Goal: Information Seeking & Learning: Learn about a topic

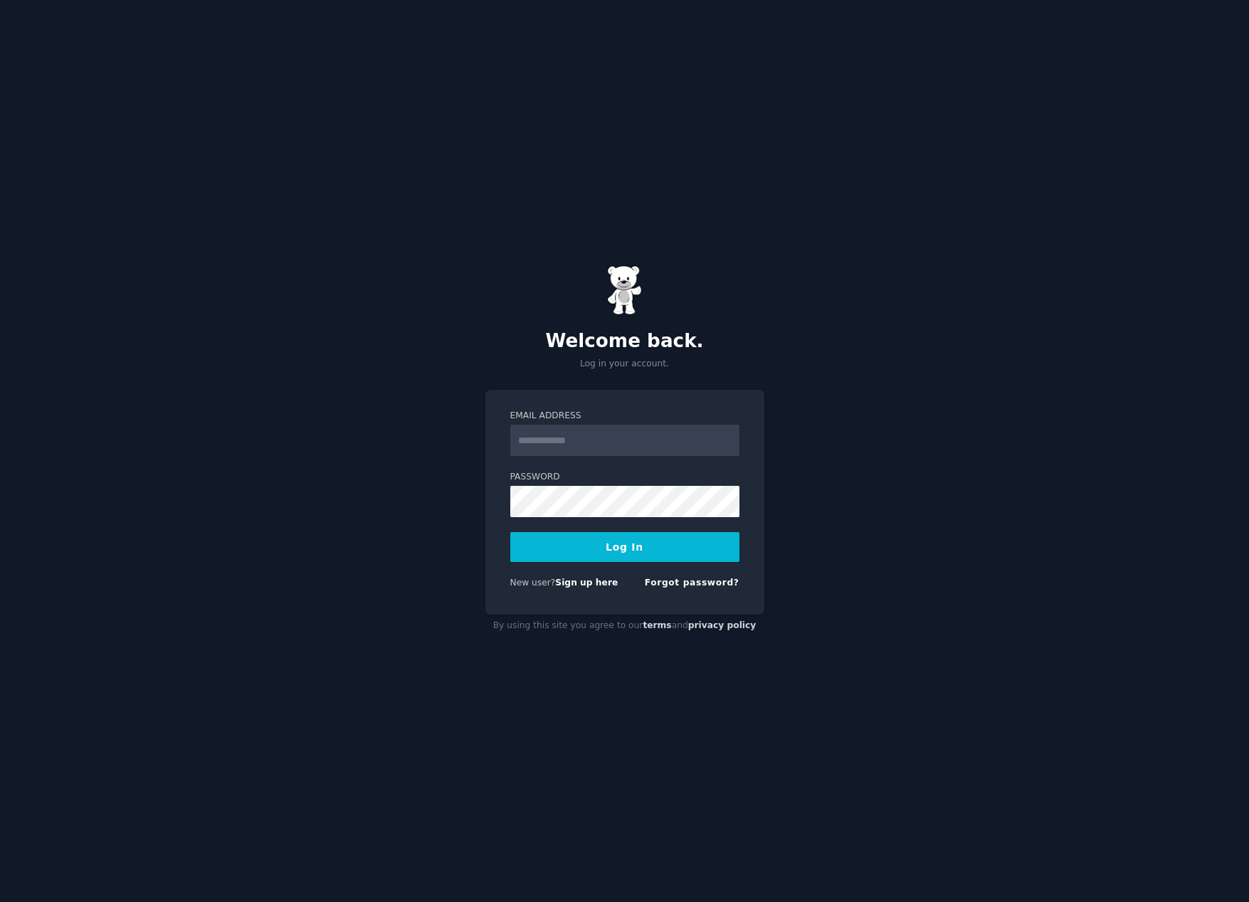
click at [576, 445] on input "Email Address" at bounding box center [624, 440] width 229 height 31
type input "**********"
click at [628, 551] on button "Log In" at bounding box center [624, 547] width 229 height 30
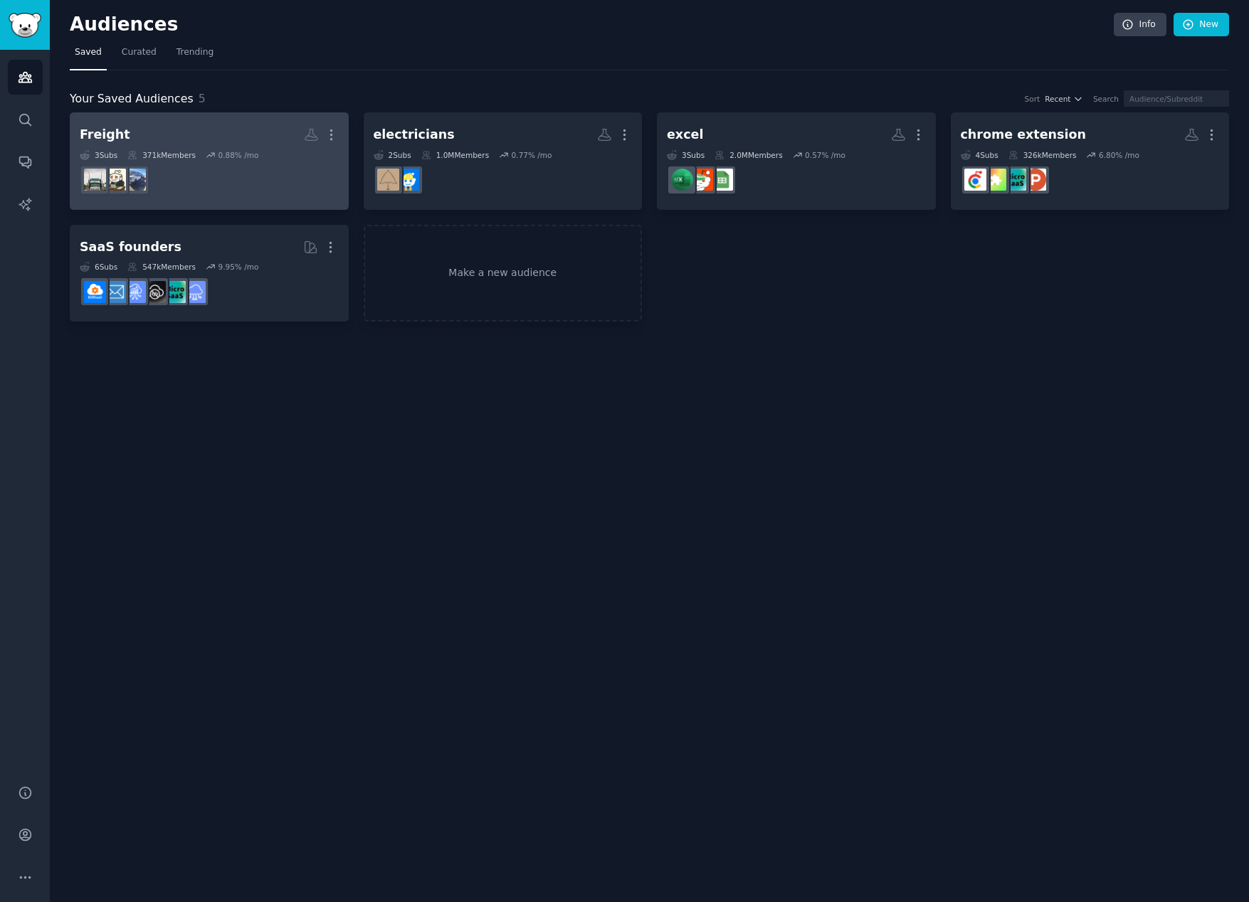
click at [297, 180] on dd at bounding box center [209, 180] width 259 height 40
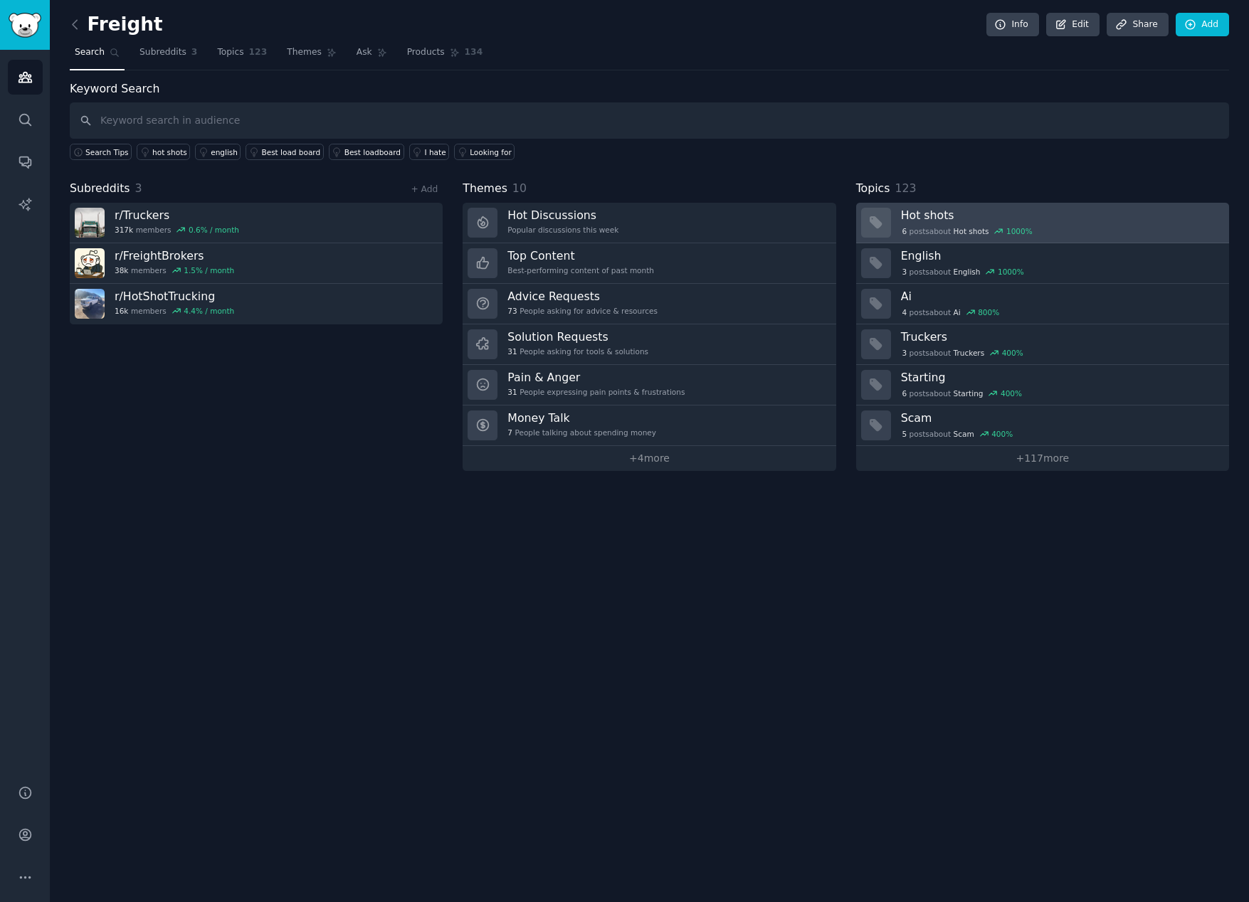
click at [974, 218] on h3 "Hot shots" at bounding box center [1060, 215] width 318 height 15
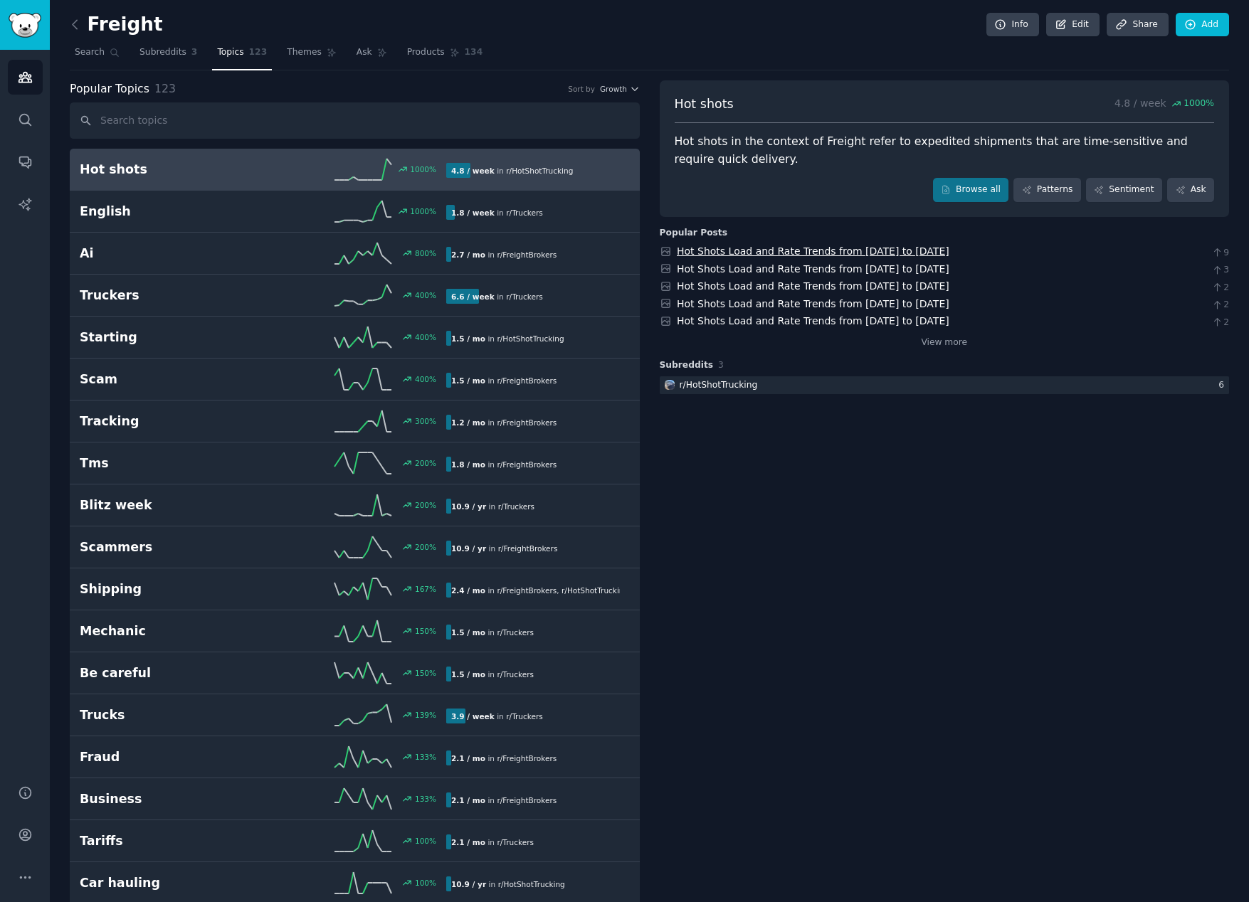
click at [803, 255] on link "Hot Shots Load and Rate Trends from [DATE] to [DATE]" at bounding box center [813, 250] width 273 height 11
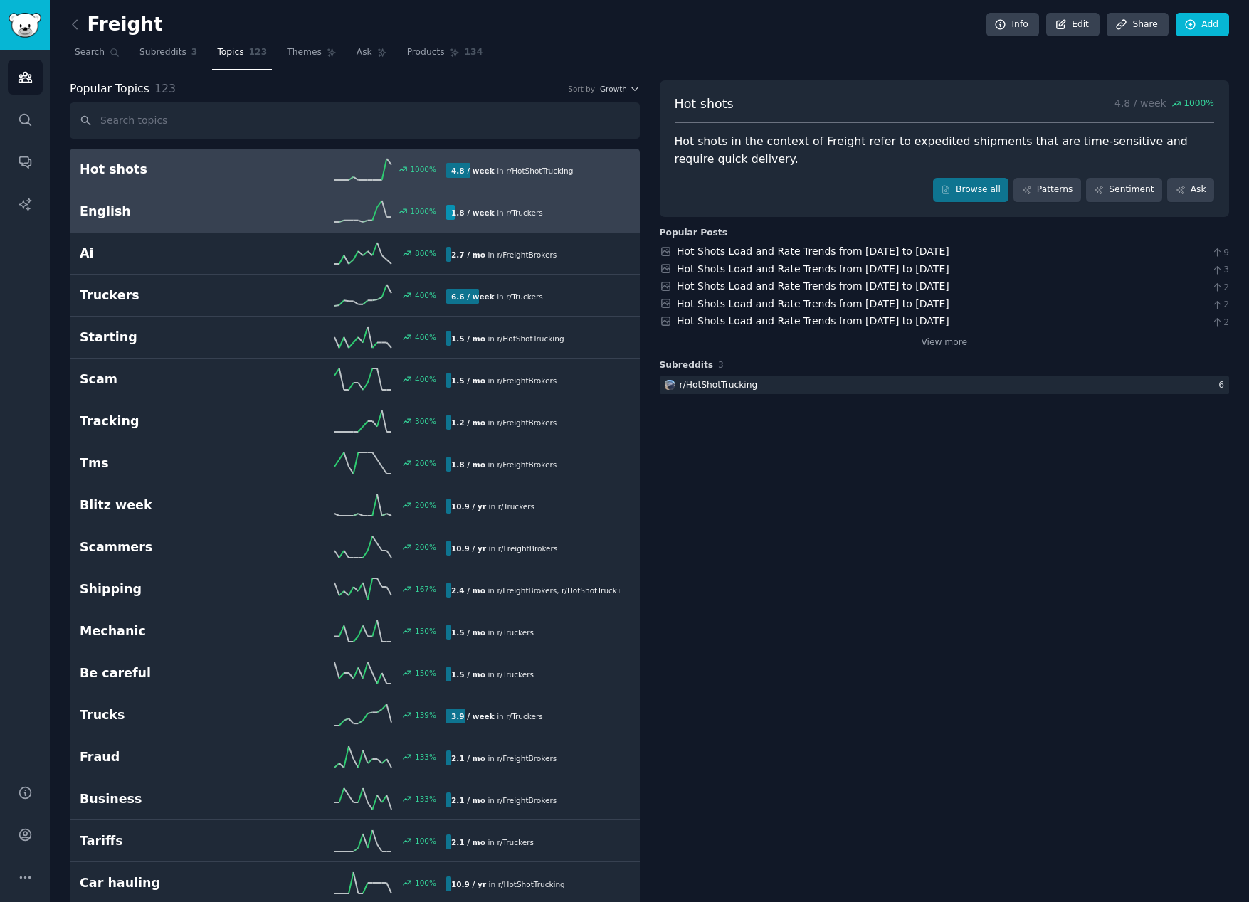
click at [578, 213] on div "1.8 / week in r/ Truckers" at bounding box center [533, 212] width 174 height 15
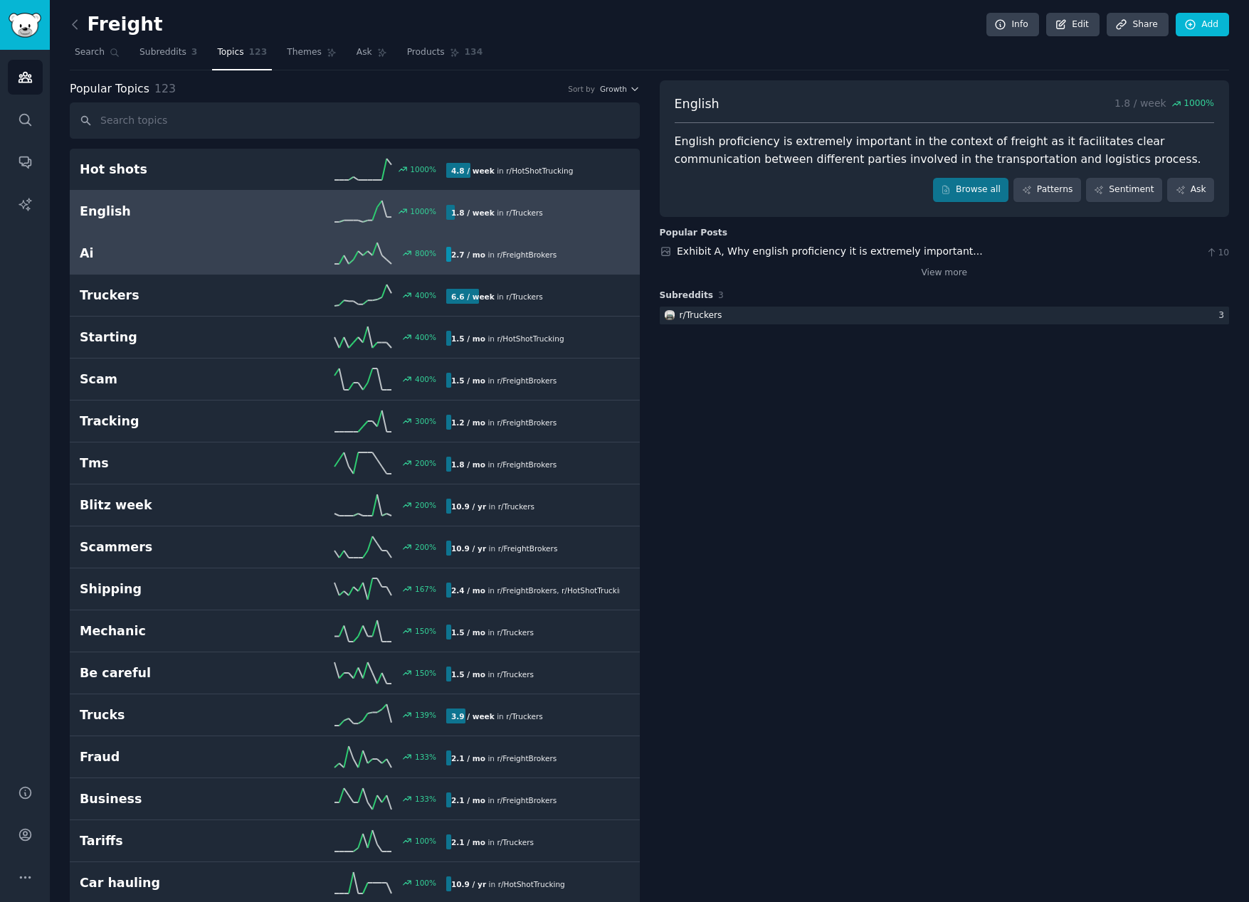
click at [246, 258] on h2 "Ai" at bounding box center [172, 254] width 184 height 18
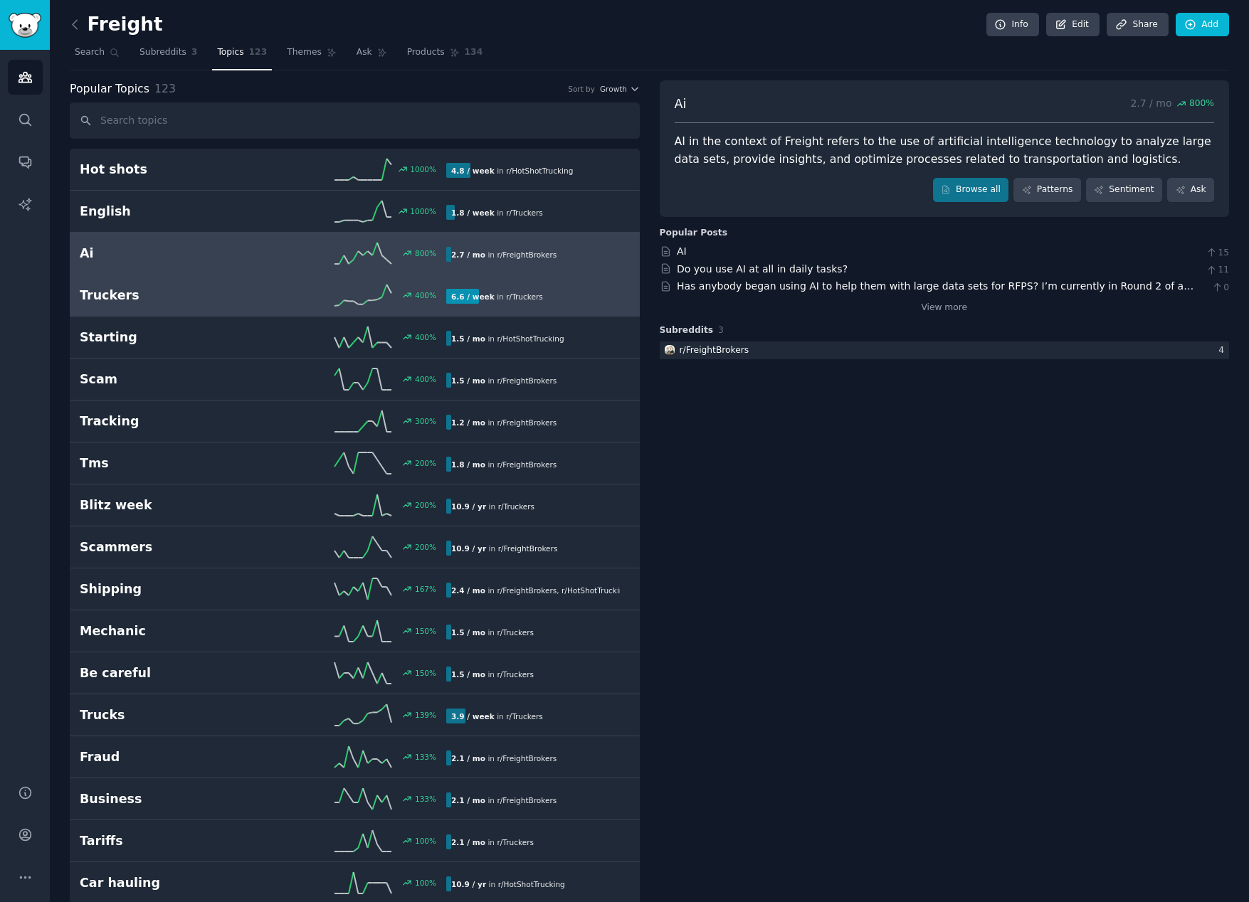
click at [226, 315] on link "Truckers 400 % 6.6 / week in r/ Truckers" at bounding box center [355, 296] width 570 height 42
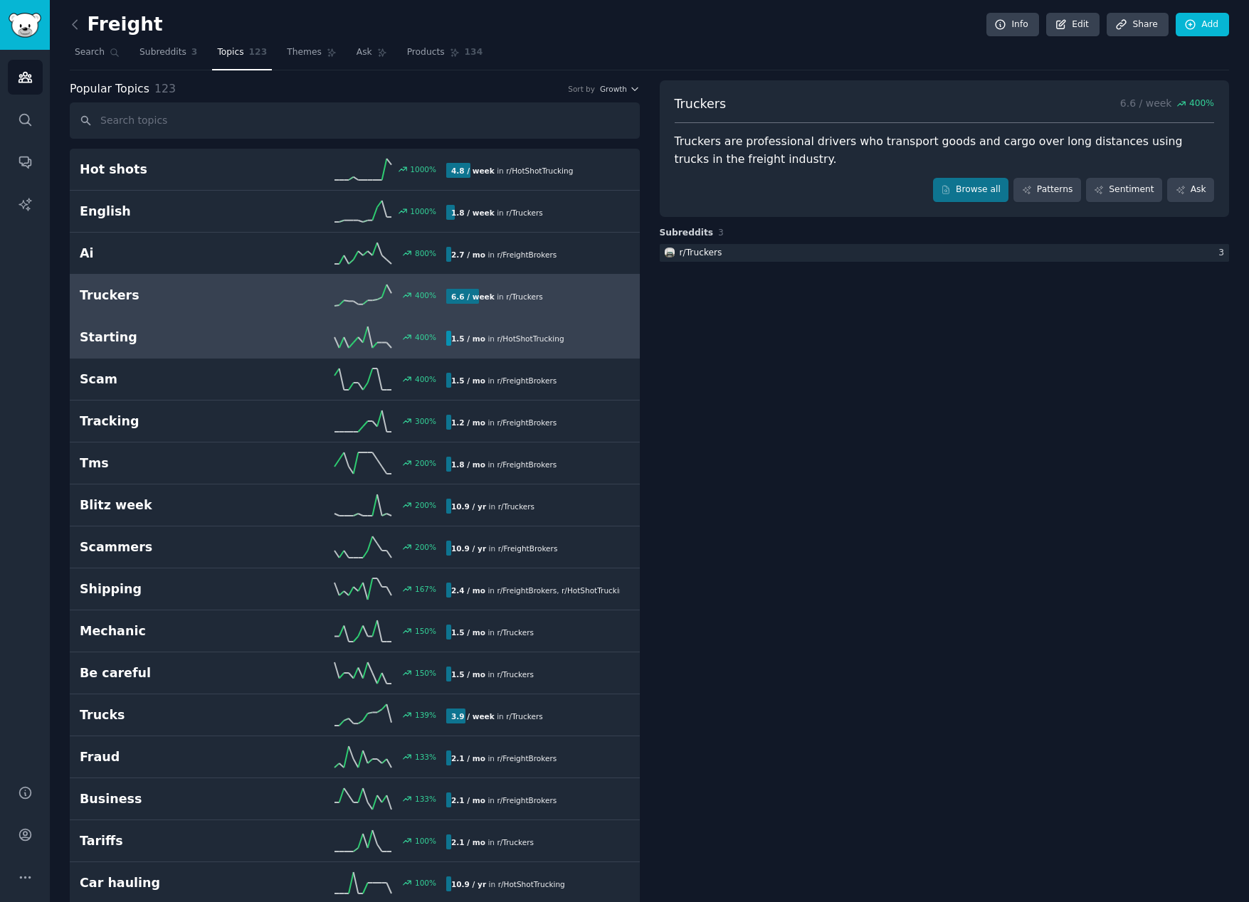
click at [231, 354] on link "Starting 400 % 1.5 / mo in r/ HotShotTrucking" at bounding box center [355, 338] width 570 height 42
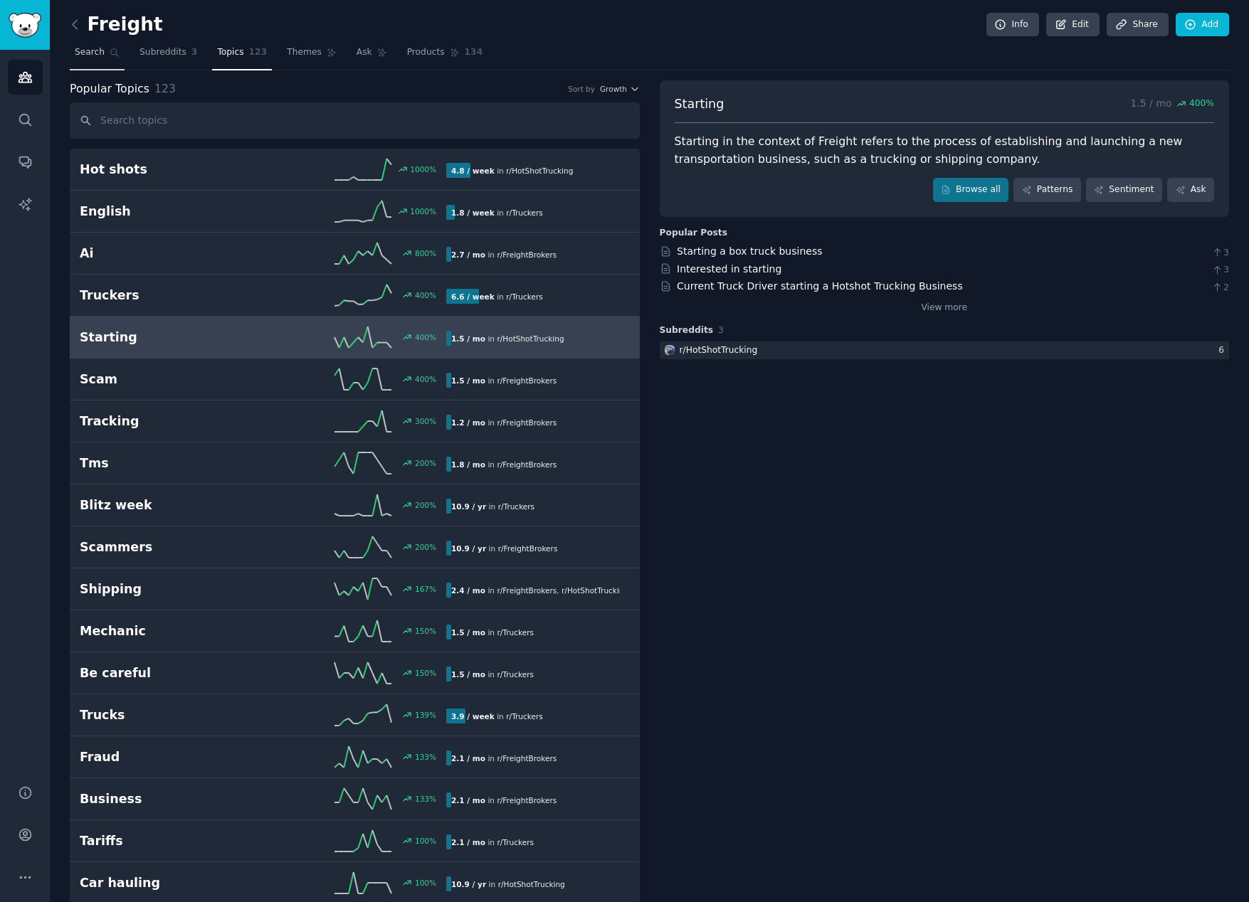
click at [87, 59] on link "Search" at bounding box center [97, 55] width 55 height 29
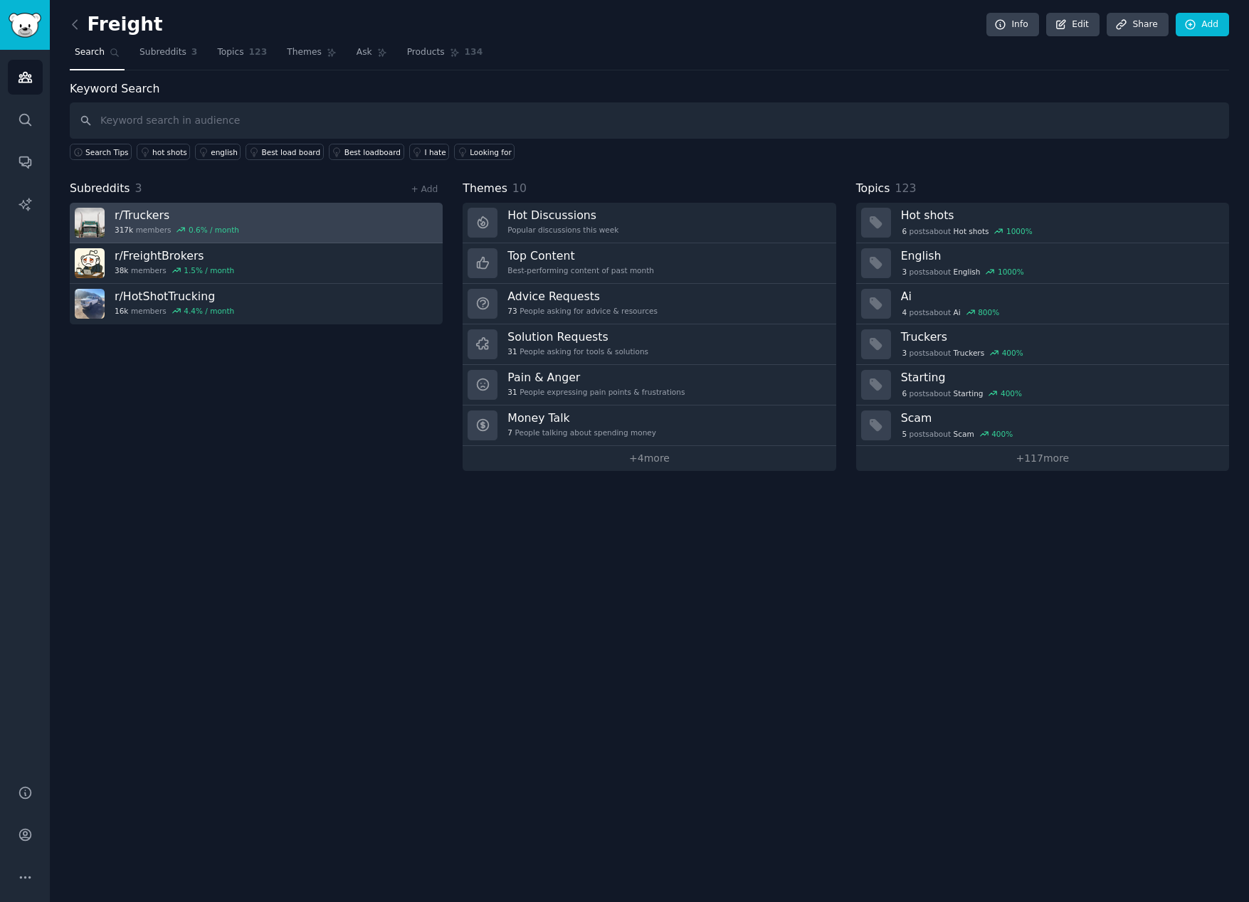
click at [281, 224] on link "r/ Truckers 317k members 0.6 % / month" at bounding box center [256, 223] width 373 height 41
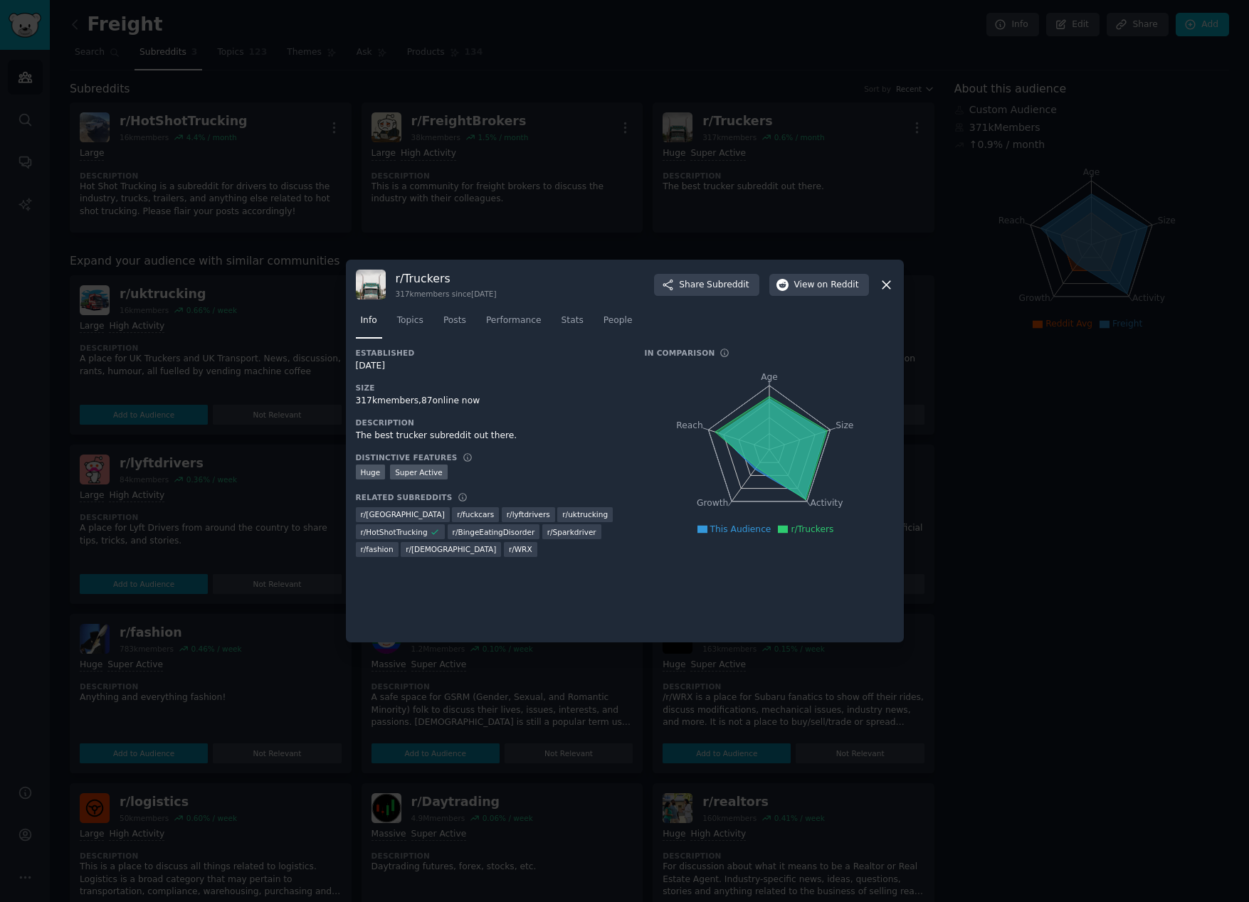
click at [888, 284] on icon at bounding box center [886, 284] width 15 height 15
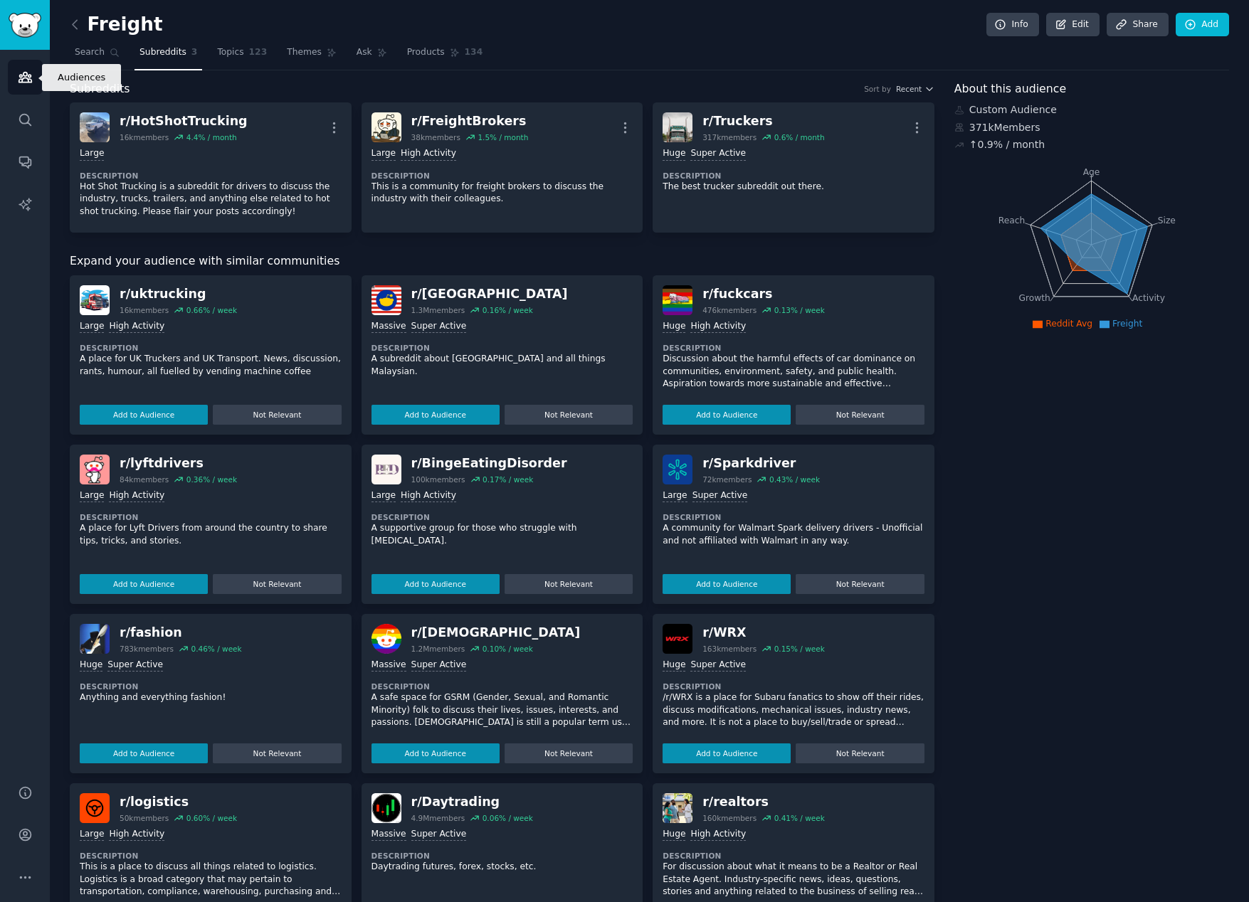
click at [37, 78] on link "Audiences" at bounding box center [25, 77] width 35 height 35
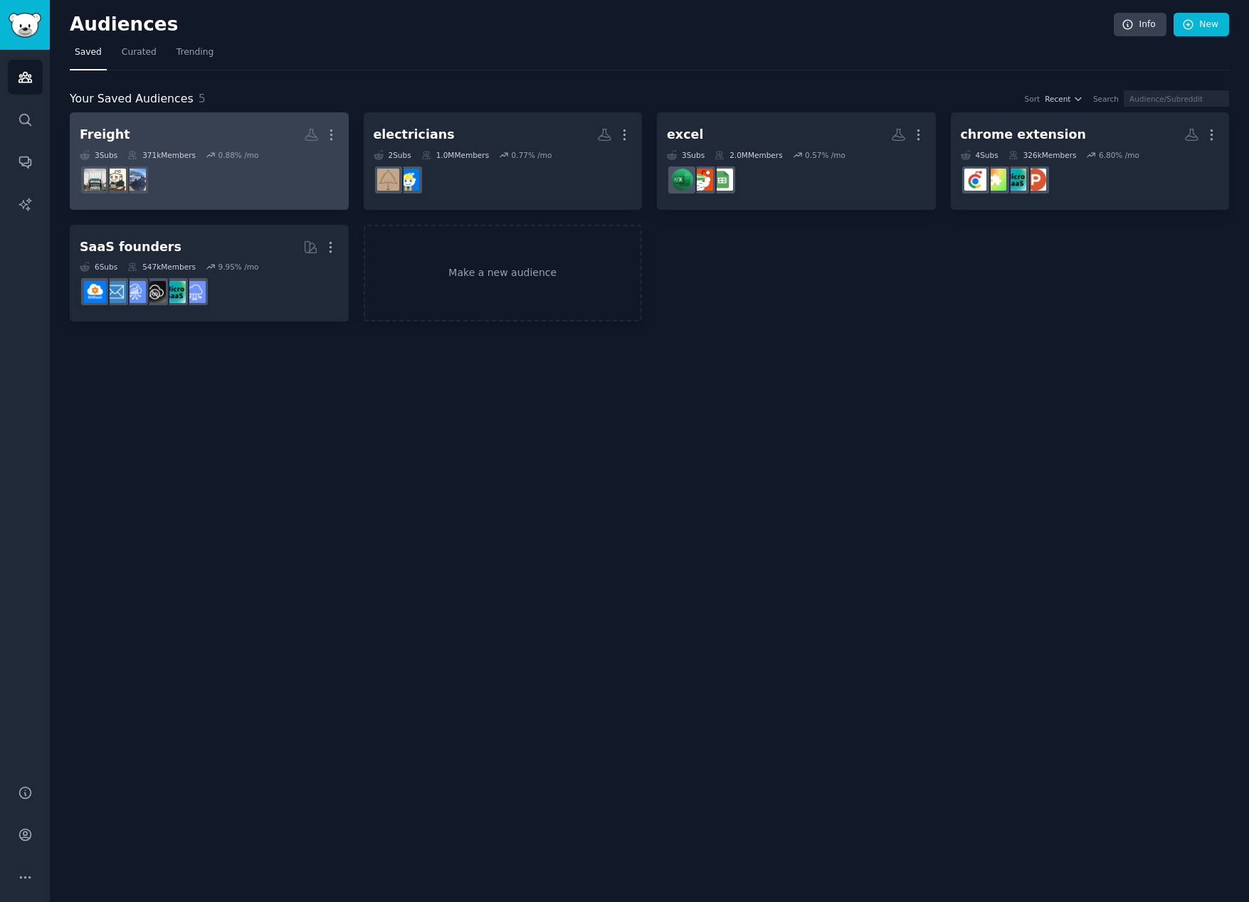
click at [249, 177] on dd at bounding box center [209, 180] width 259 height 40
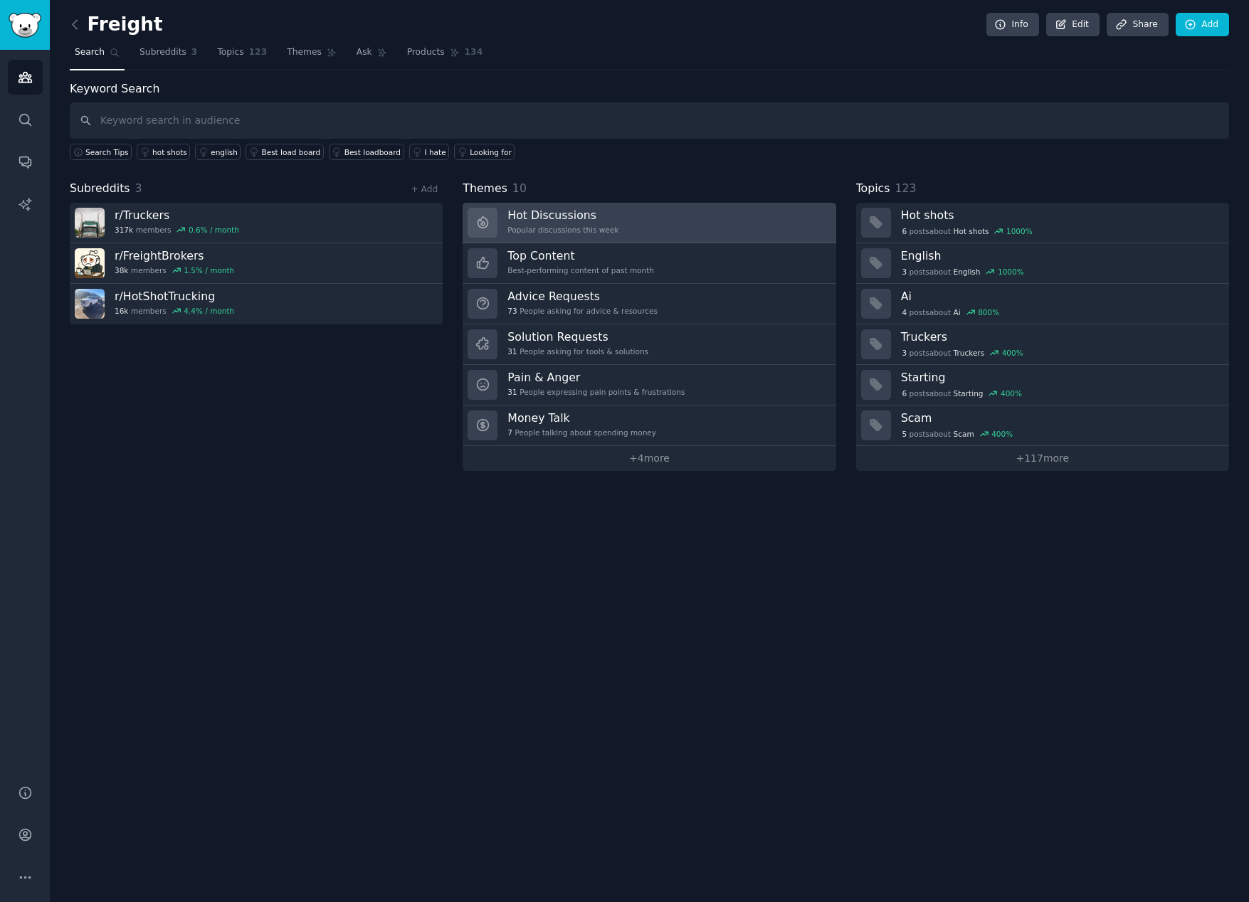
click at [634, 226] on link "Hot Discussions Popular discussions this week" at bounding box center [648, 223] width 373 height 41
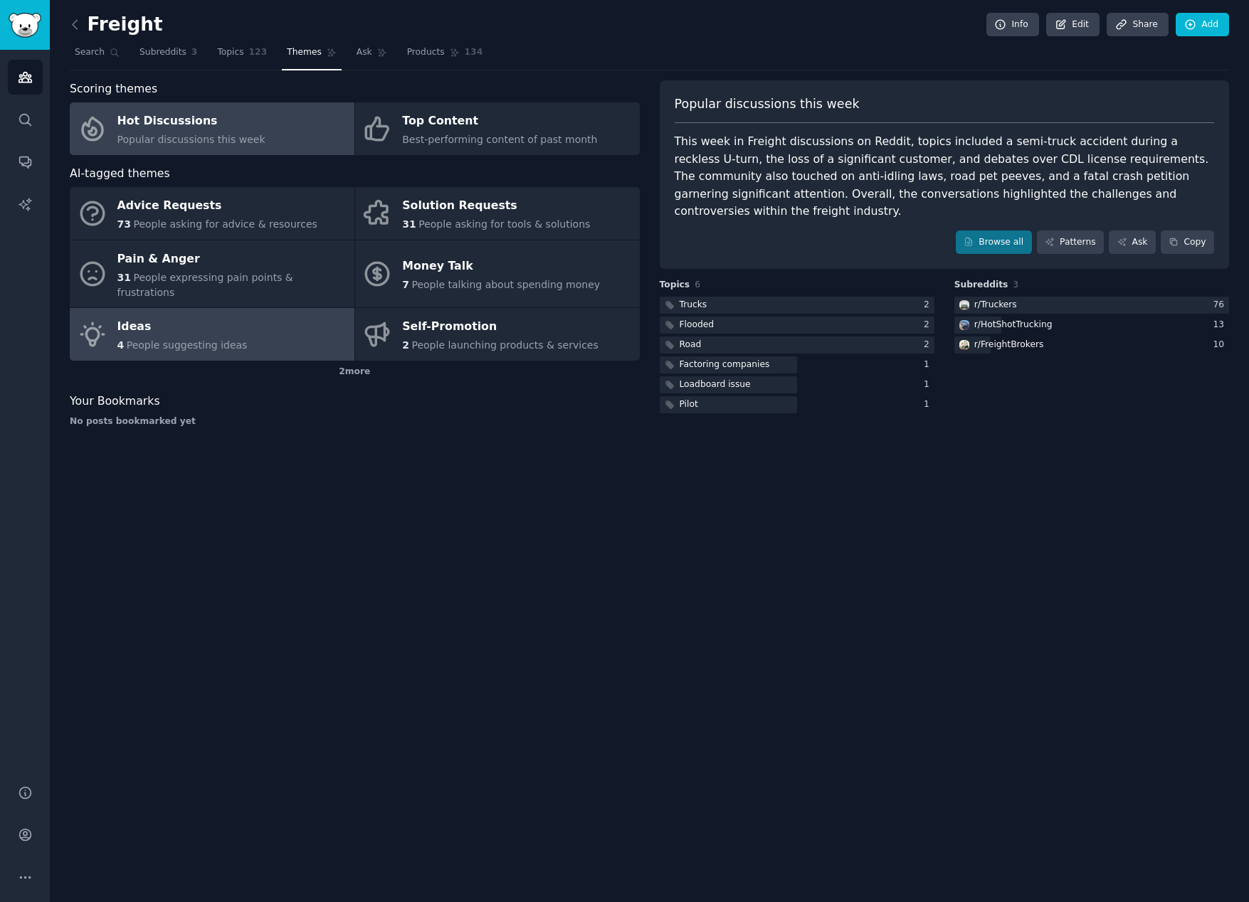
click at [304, 314] on link "Ideas 4 People suggesting ideas" at bounding box center [212, 334] width 285 height 53
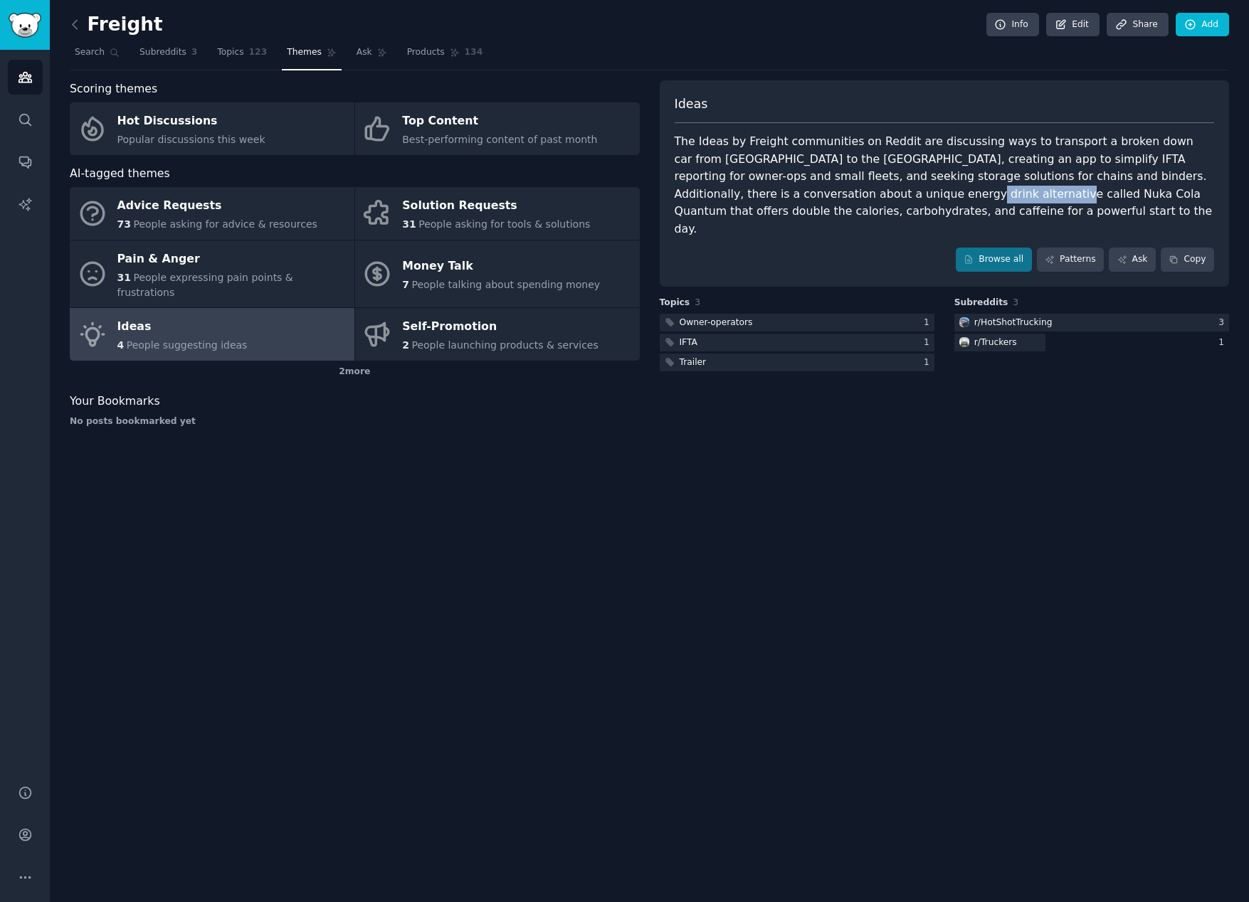
drag, startPoint x: 763, startPoint y: 192, endPoint x: 862, endPoint y: 193, distance: 98.2
click at [862, 193] on div "The Ideas by Freight communities on Reddit are discussing ways to transport a b…" at bounding box center [945, 185] width 540 height 105
copy div "Nuka Cola Quantum"
click at [195, 142] on span "Popular discussions this week" at bounding box center [191, 139] width 148 height 11
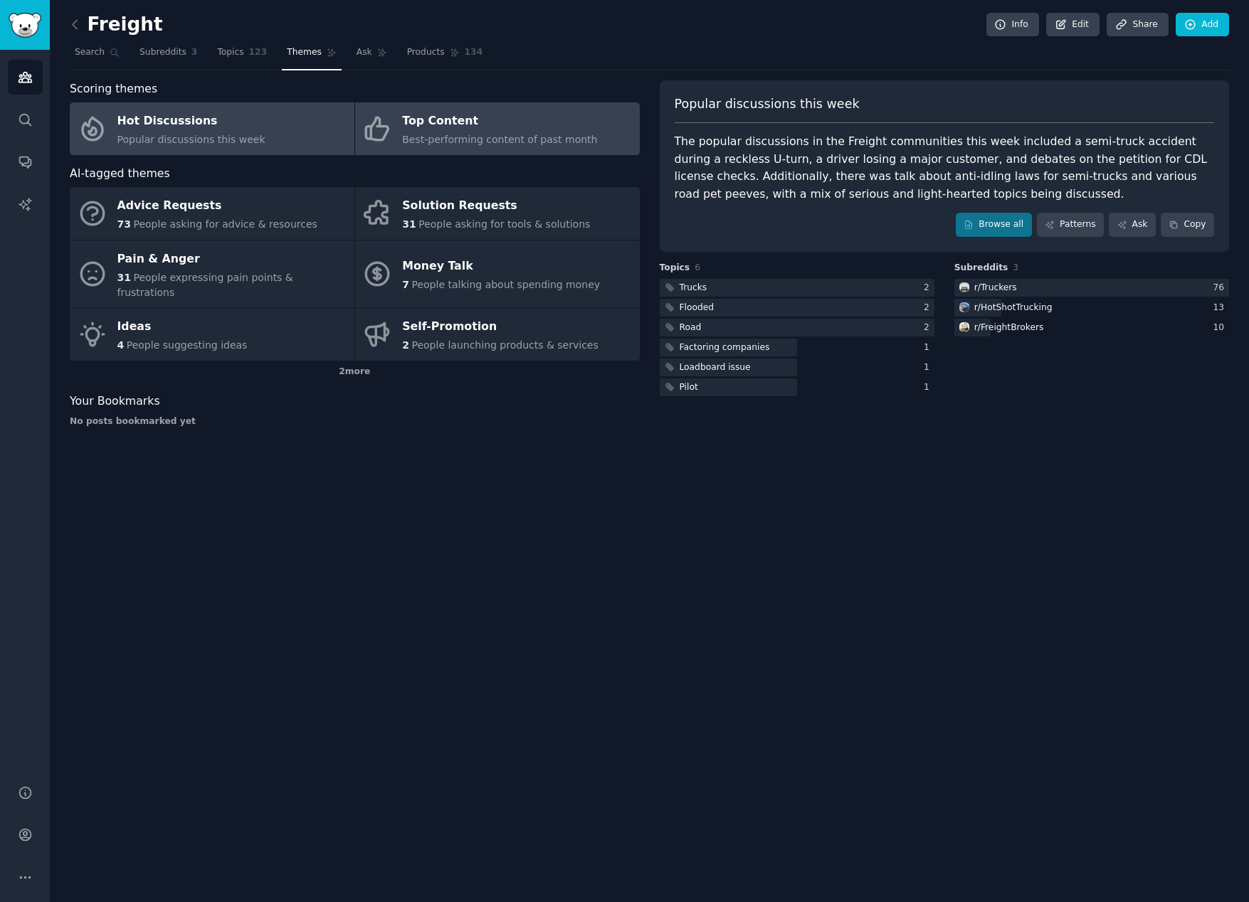
click at [402, 136] on span "Best-performing content of past month" at bounding box center [499, 139] width 195 height 11
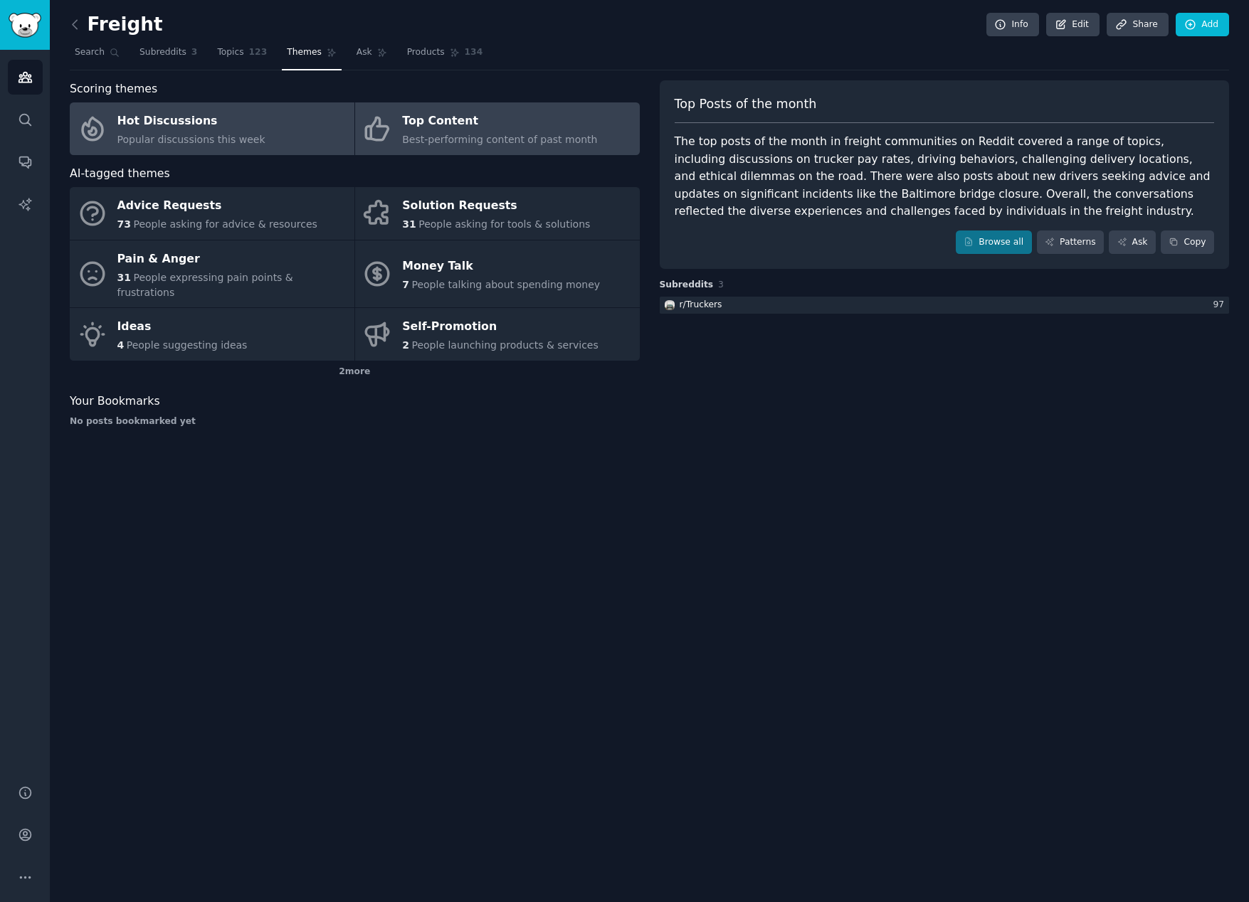
click at [240, 137] on span "Popular discussions this week" at bounding box center [191, 139] width 148 height 11
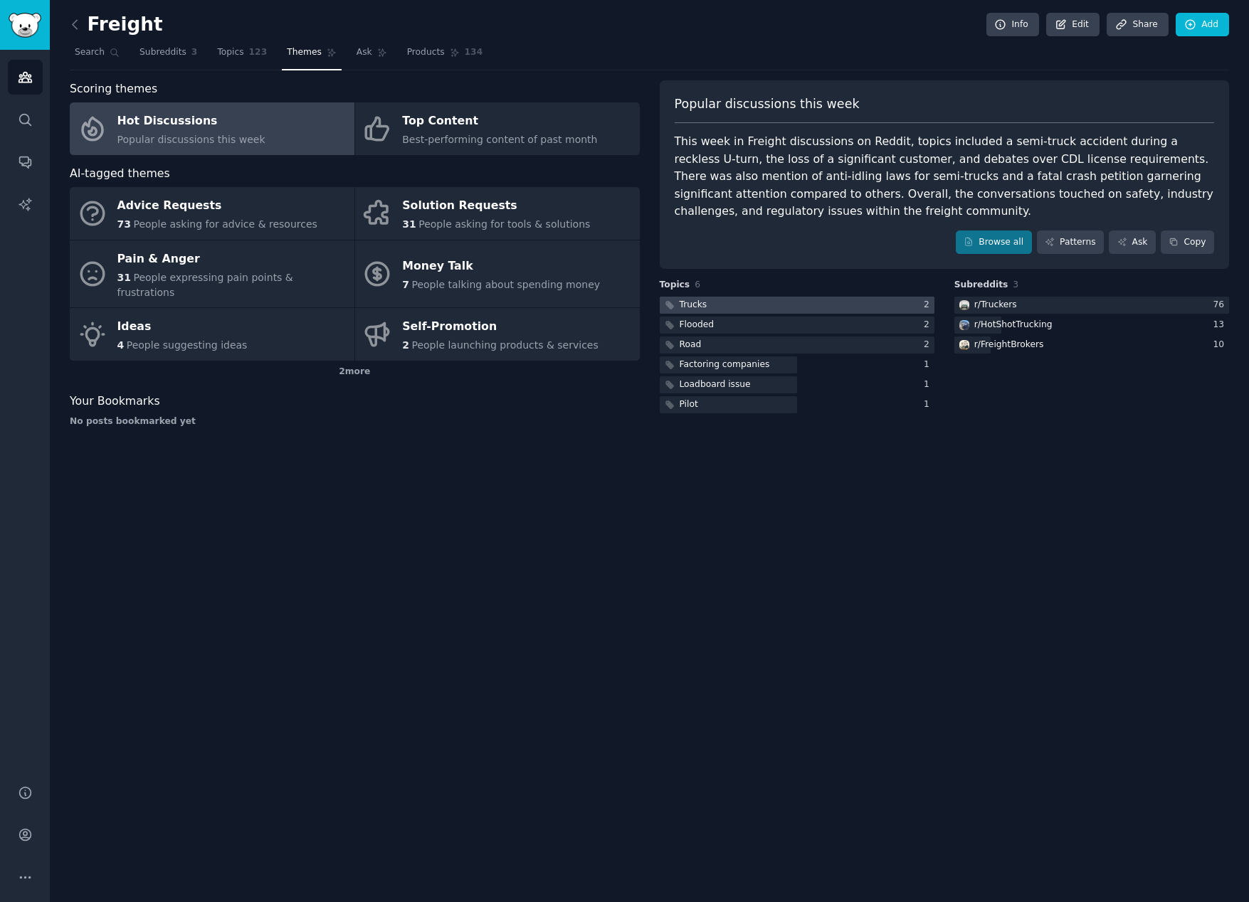
click at [716, 307] on div at bounding box center [797, 306] width 275 height 18
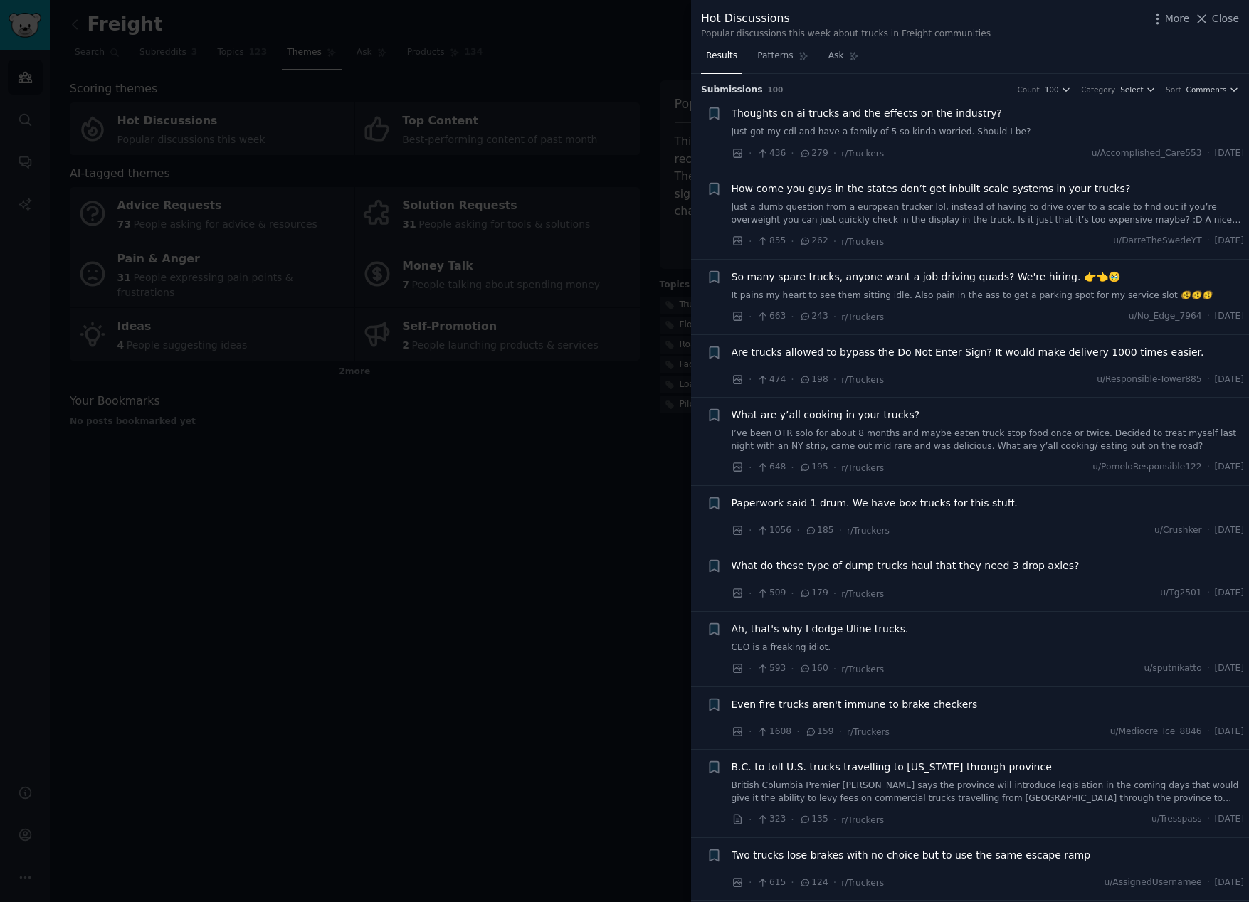
click at [819, 118] on span "Thoughts on ai trucks and the effects on the industry?" at bounding box center [866, 113] width 270 height 15
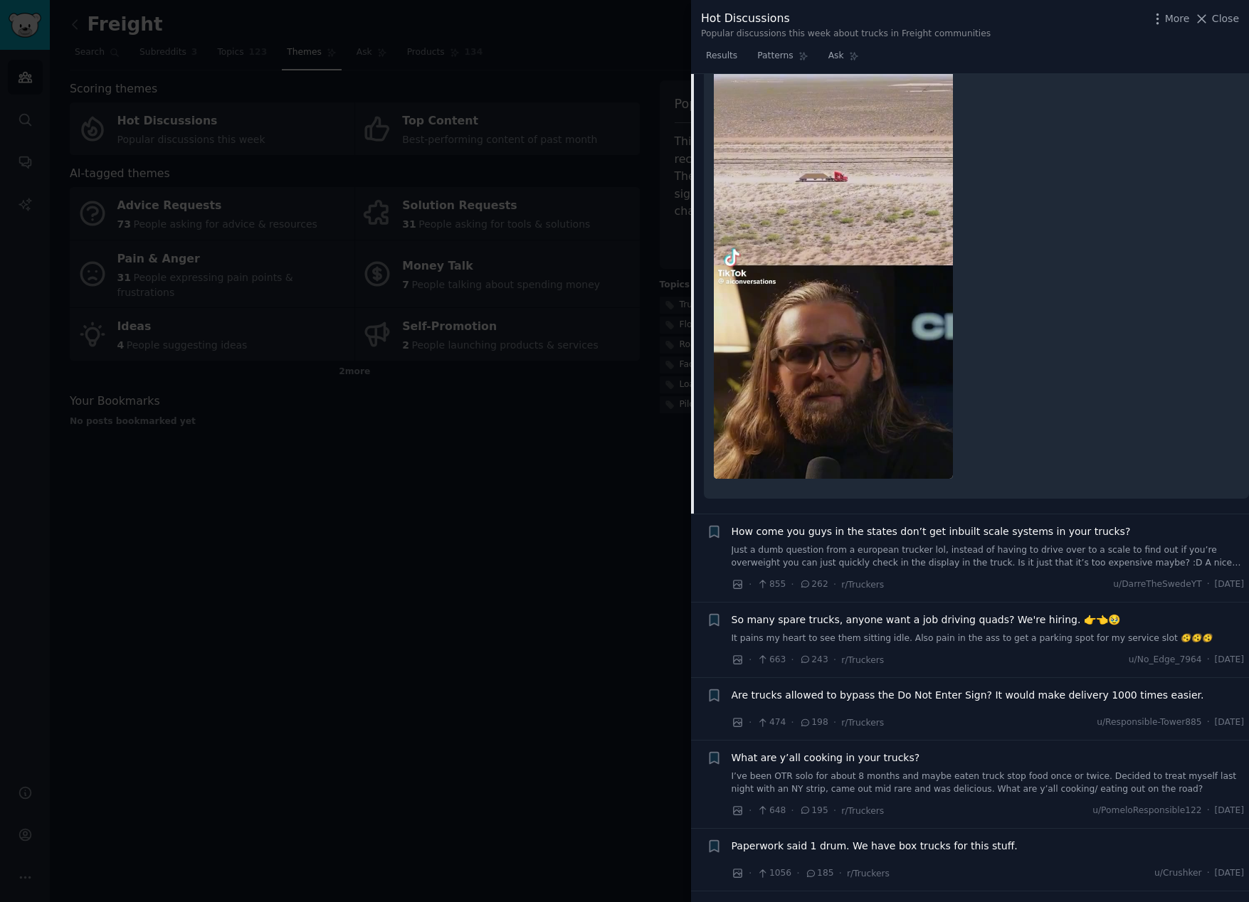
scroll to position [221, 0]
click at [790, 561] on link "Just a dumb question from a european trucker lol, instead of having to drive ov…" at bounding box center [987, 559] width 513 height 25
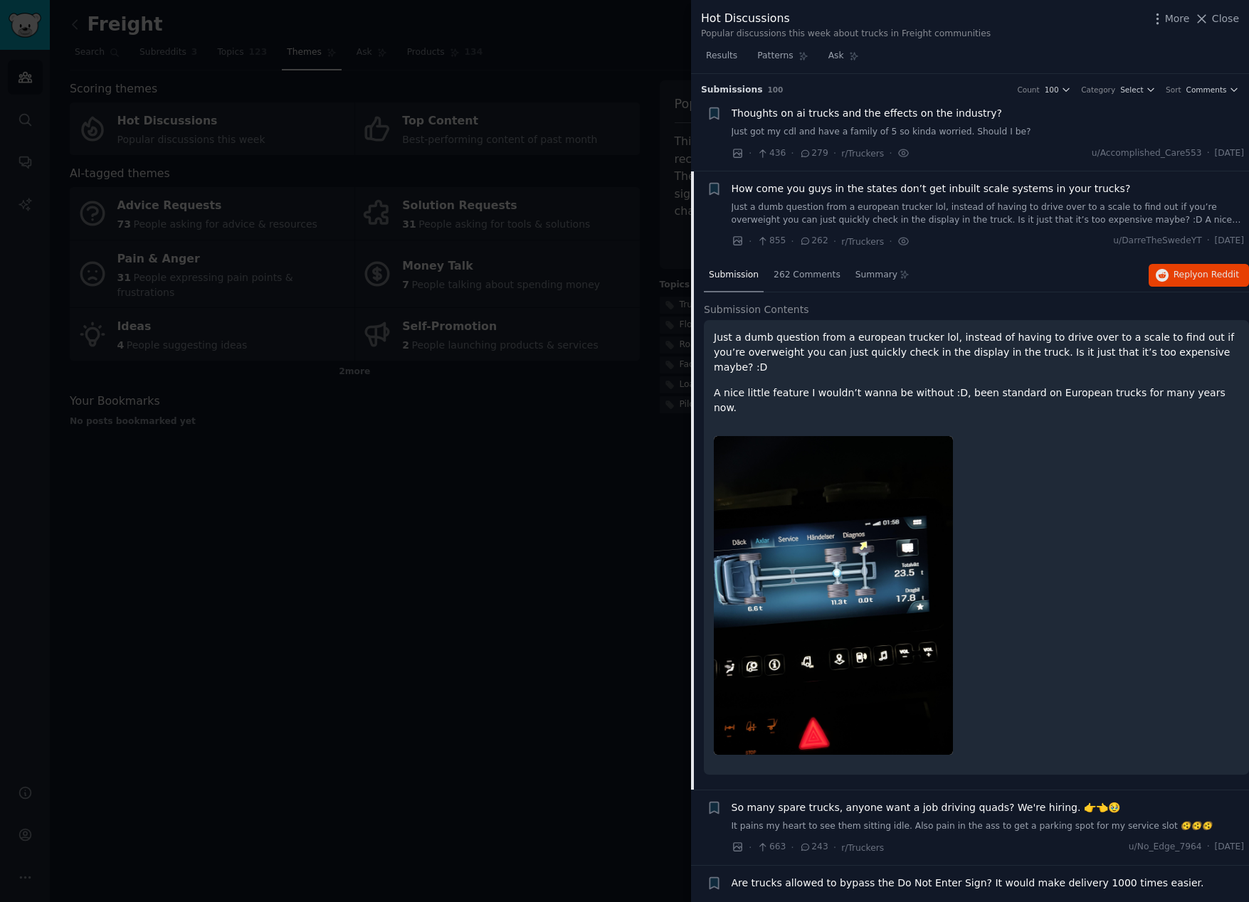
click at [913, 386] on p "A nice little feature I wouldn’t wanna be without :D, been standard on European…" at bounding box center [976, 401] width 525 height 30
click at [808, 284] on div "262 Comments" at bounding box center [806, 276] width 77 height 34
